Goal: Information Seeking & Learning: Find specific fact

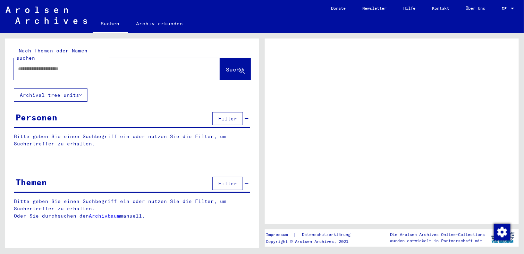
click at [83, 65] on input "text" at bounding box center [110, 68] width 185 height 7
type input "**********"
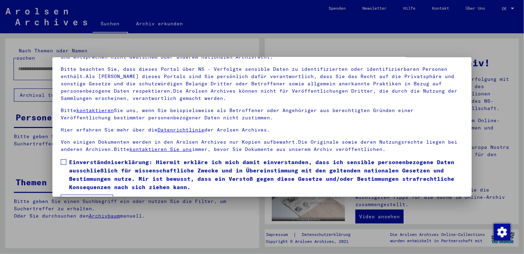
scroll to position [60, 0]
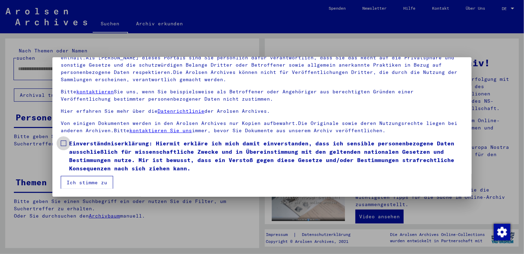
click at [65, 139] on label "Einverständniserklärung: Hiermit erkläre ich mich damit einverstanden, dass ich…" at bounding box center [262, 155] width 402 height 33
click at [96, 182] on button "Ich stimme zu" at bounding box center [87, 182] width 52 height 13
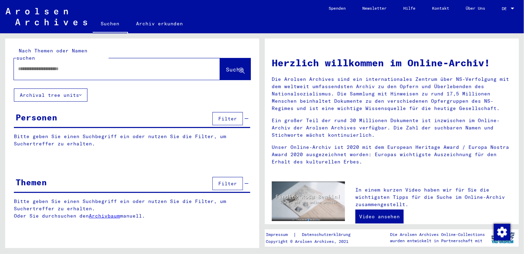
click at [83, 65] on input "text" at bounding box center [108, 68] width 181 height 7
click at [228, 66] on span "Suche" at bounding box center [234, 69] width 17 height 7
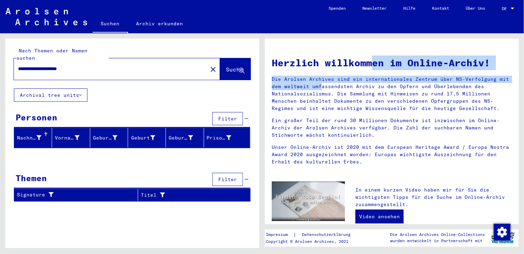
drag, startPoint x: 513, startPoint y: 79, endPoint x: 525, endPoint y: 129, distance: 52.2
click at [523, 129] on html "**********" at bounding box center [262, 127] width 524 height 254
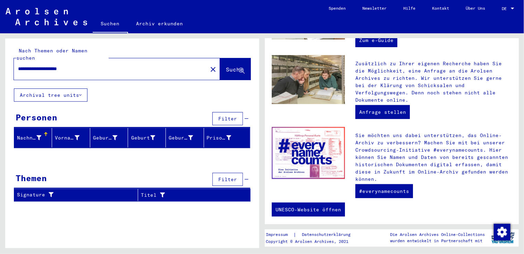
scroll to position [248, 0]
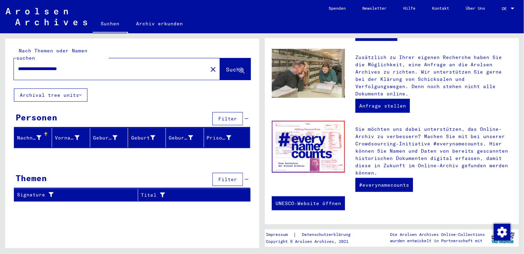
drag, startPoint x: 67, startPoint y: 62, endPoint x: -7, endPoint y: 60, distance: 74.3
click at [0, 60] on html "**********" at bounding box center [262, 127] width 524 height 254
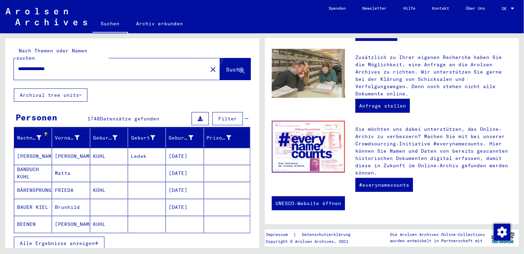
click at [230, 58] on button "Suche" at bounding box center [235, 69] width 31 height 22
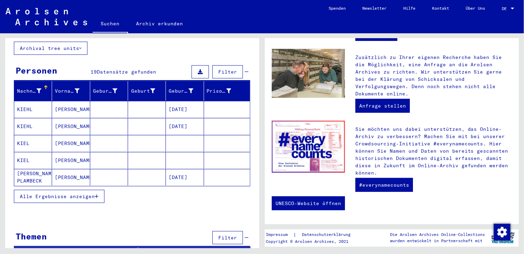
scroll to position [50, 0]
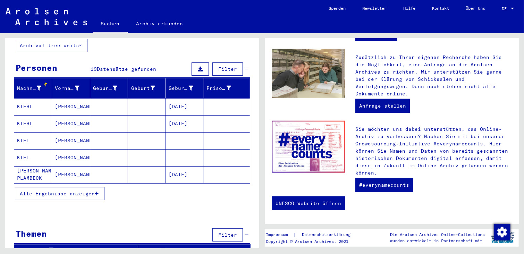
click at [57, 190] on button "Alle Ergebnisse anzeigen" at bounding box center [59, 193] width 91 height 13
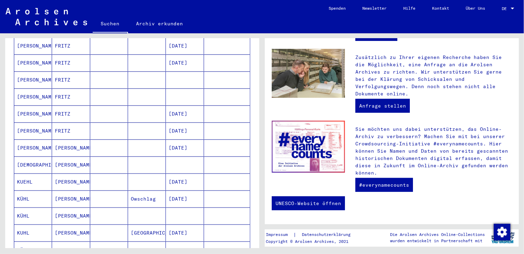
scroll to position [213, 0]
click at [62, 190] on mat-cell "[PERSON_NAME]" at bounding box center [71, 198] width 38 height 17
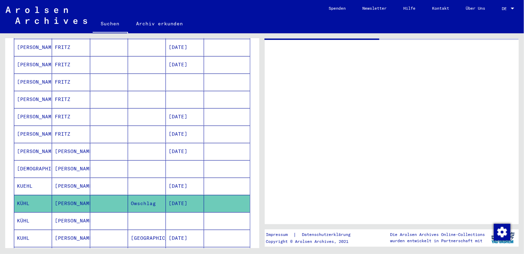
scroll to position [215, 0]
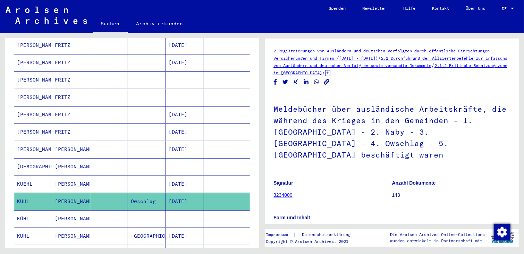
click at [62, 193] on mat-cell "[PERSON_NAME]" at bounding box center [71, 201] width 38 height 17
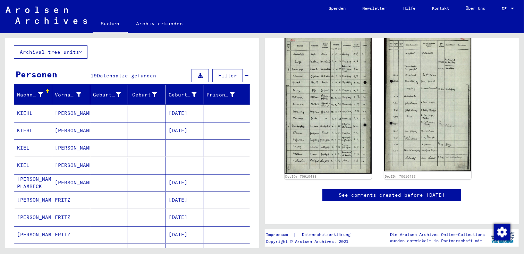
scroll to position [0, 0]
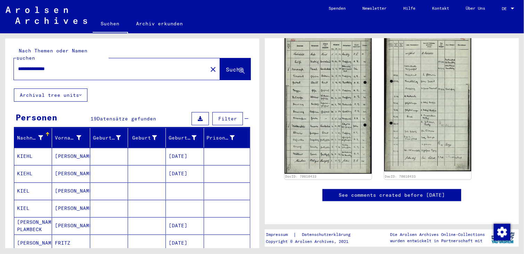
click at [85, 65] on input "**********" at bounding box center [110, 68] width 185 height 7
type input "**********"
click at [229, 66] on span "Suche" at bounding box center [234, 69] width 17 height 7
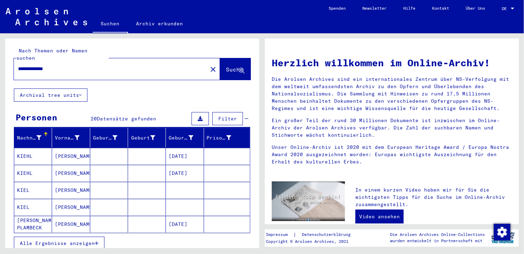
scroll to position [44, 0]
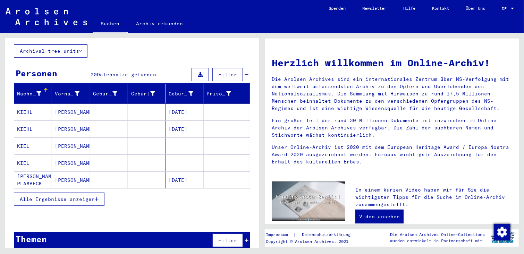
click at [55, 195] on button "Alle Ergebnisse anzeigen" at bounding box center [59, 199] width 91 height 13
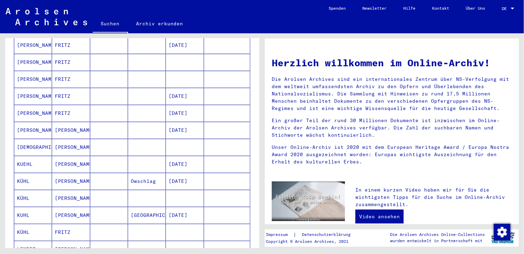
scroll to position [235, 0]
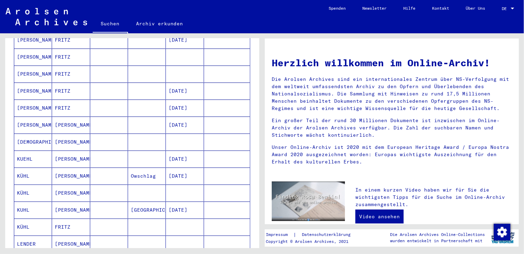
click at [66, 185] on mat-cell "[PERSON_NAME]" at bounding box center [71, 193] width 38 height 17
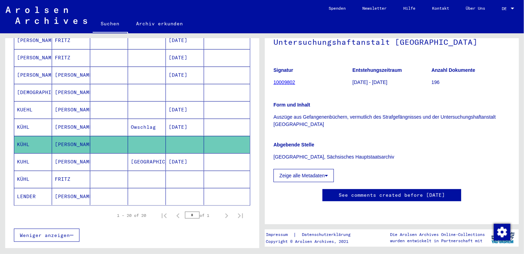
scroll to position [323, 0]
